Goal: Understand process/instructions: Learn about a topic

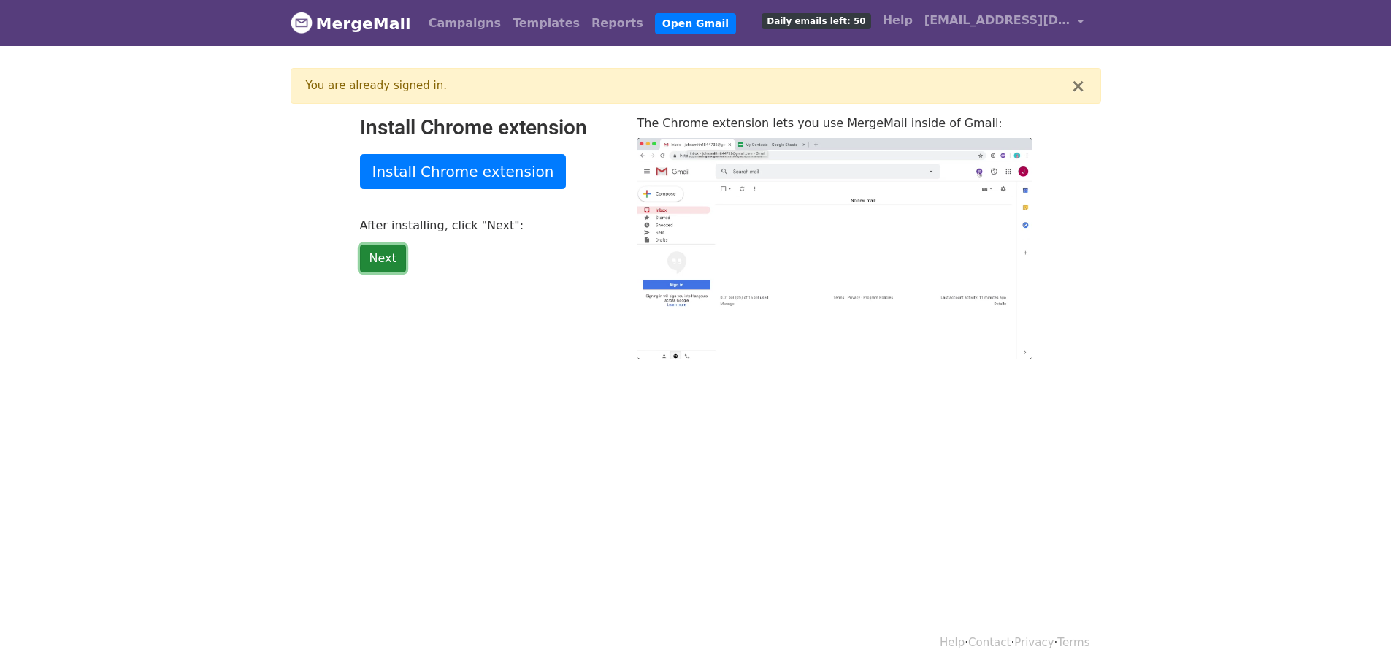
click at [382, 262] on link "Next" at bounding box center [383, 259] width 46 height 28
type input "12.24"
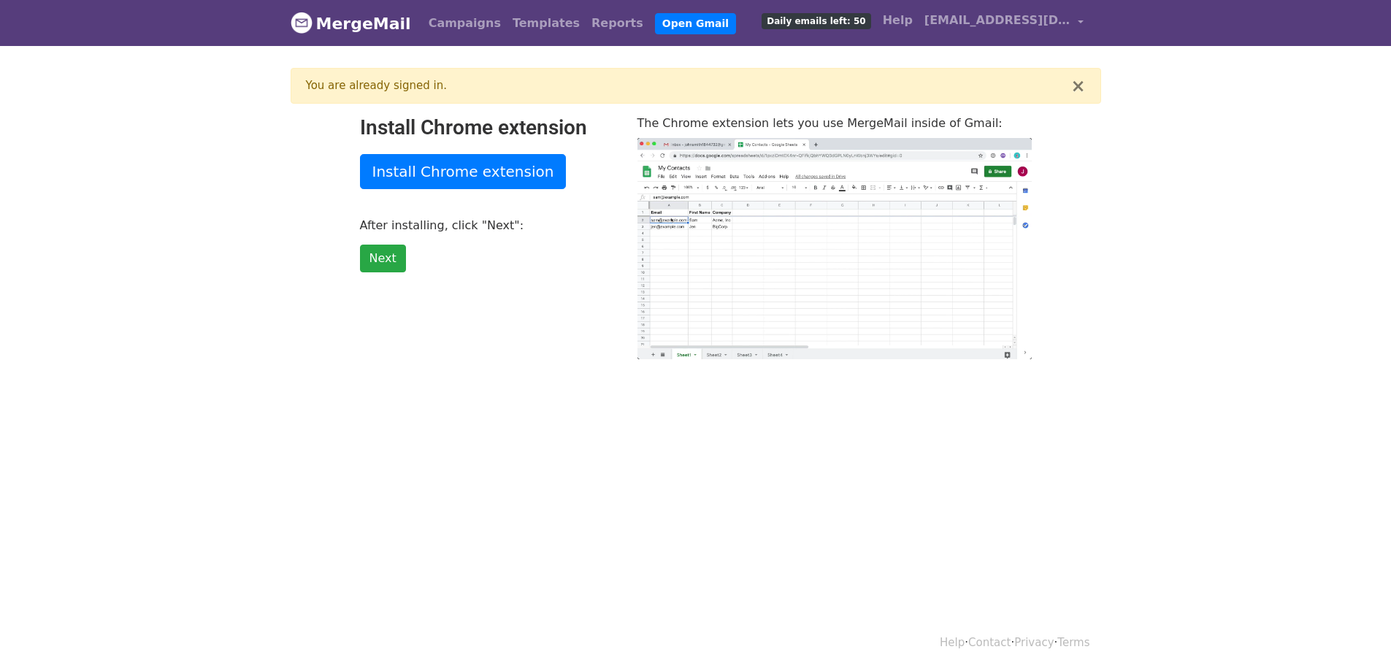
type input "14.3"
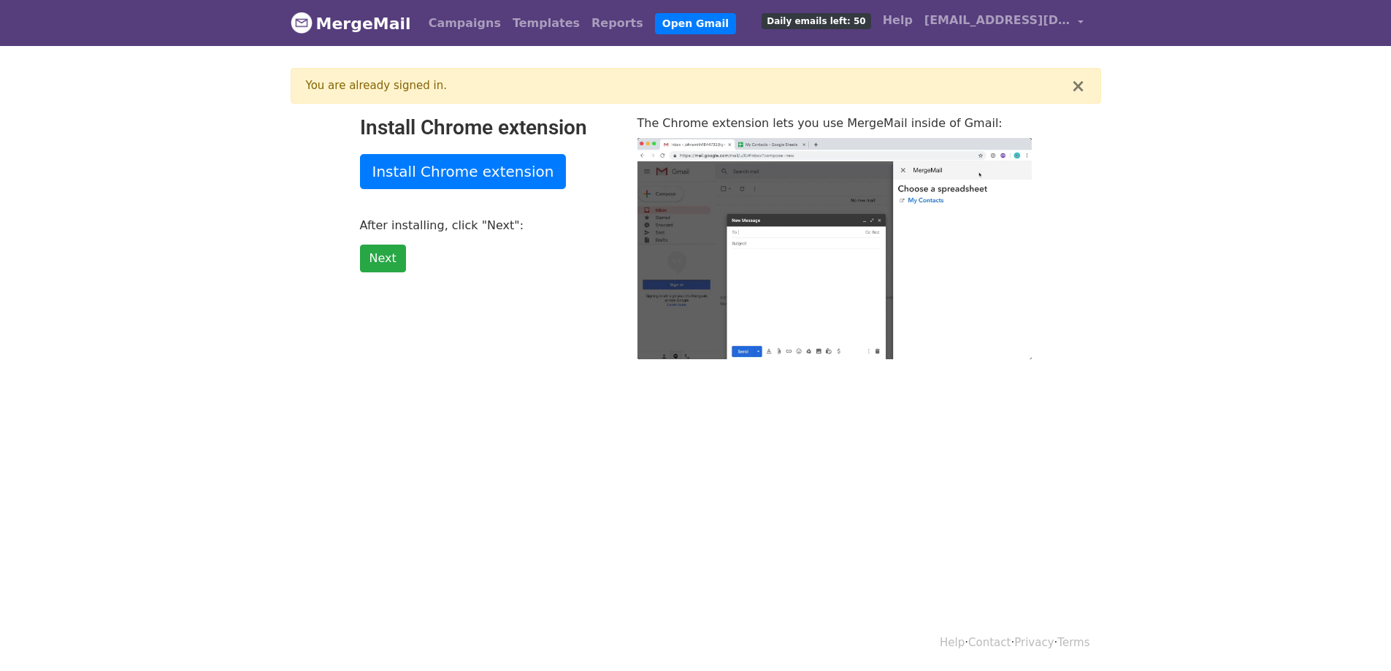
click at [507, 89] on div "You are already signed in." at bounding box center [688, 85] width 765 height 17
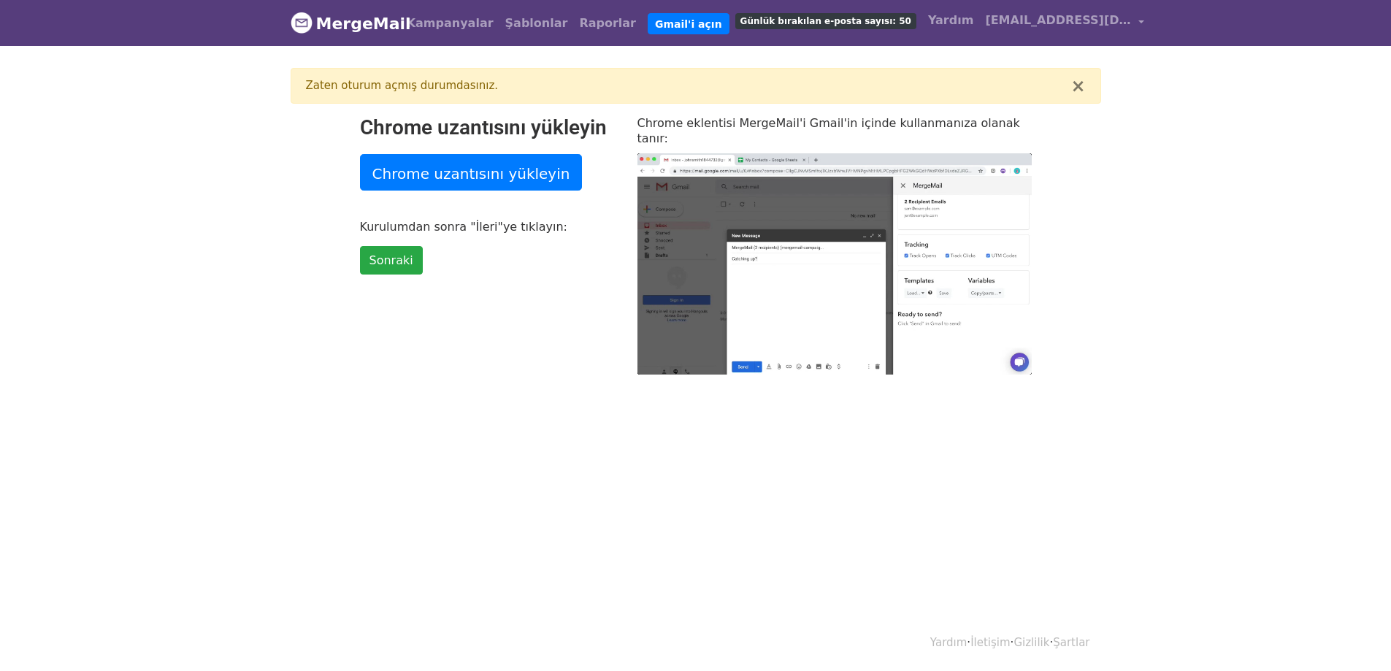
click at [514, 373] on body "MergeMail Kampanyalar Şablonlar Raporlar Gmail'i açın Günlük bırakılan e-posta …" at bounding box center [695, 216] width 1391 height 433
click at [673, 27] on font "Gmail'i açın" at bounding box center [688, 24] width 67 height 12
click at [1080, 85] on font "×" at bounding box center [1077, 86] width 15 height 20
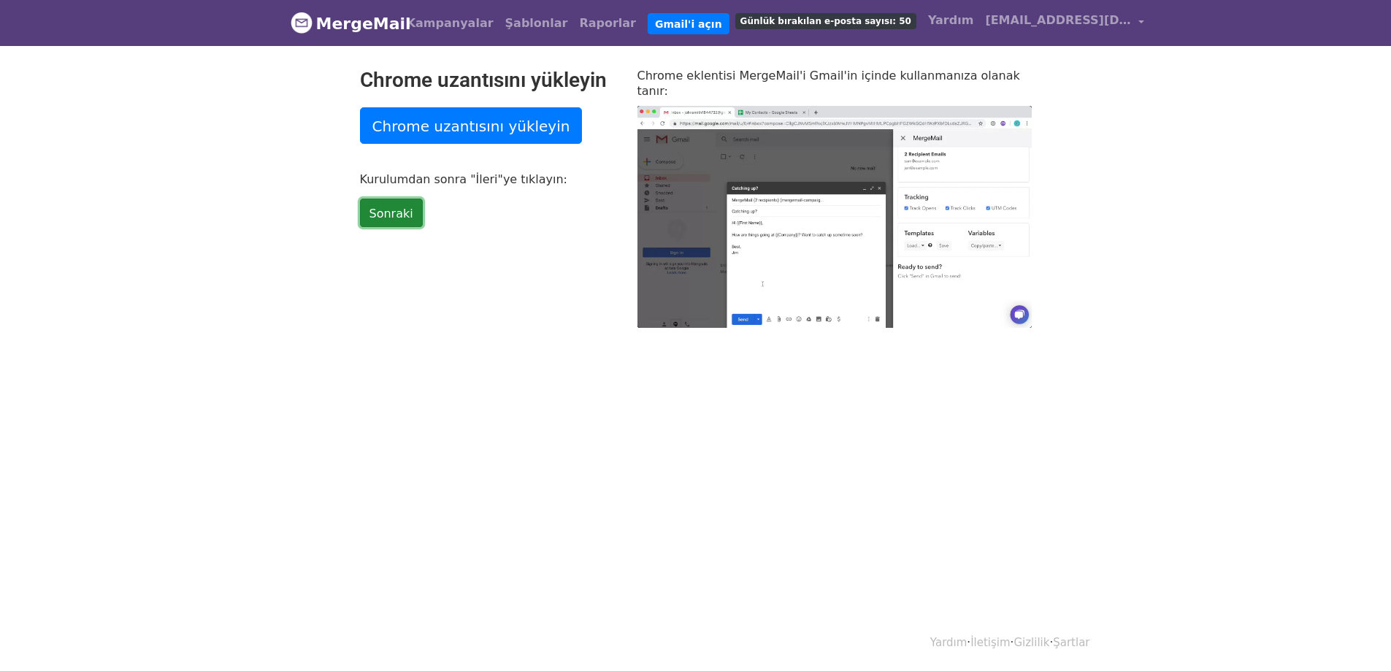
click at [385, 220] on font "Sonraki" at bounding box center [391, 213] width 44 height 14
type input "55.82"
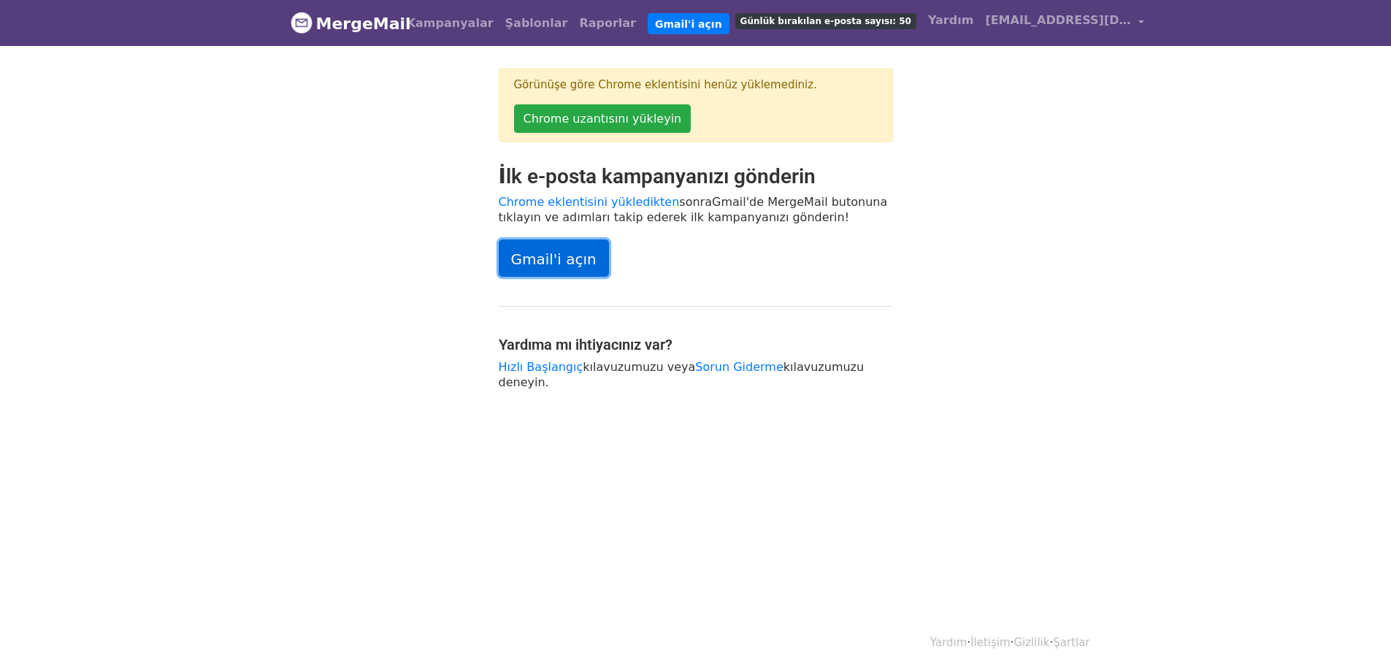
click at [561, 262] on font "Gmail'i açın" at bounding box center [553, 259] width 85 height 18
